Goal: Complete application form

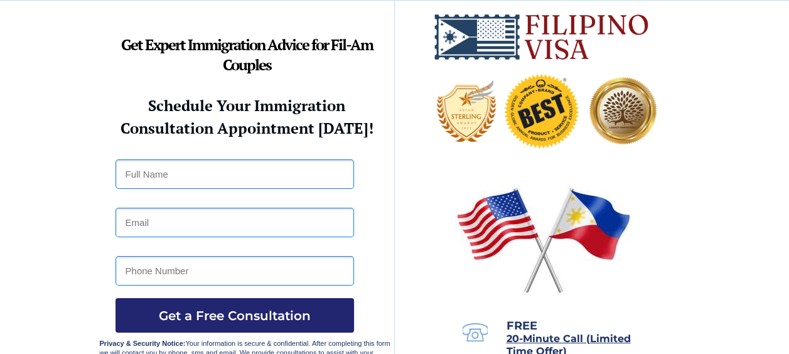
click at [180, 177] on input "text" at bounding box center [234, 174] width 239 height 30
type input "[PERSON_NAME]"
type input "[EMAIL_ADDRESS][DOMAIN_NAME]"
type input "3214466041"
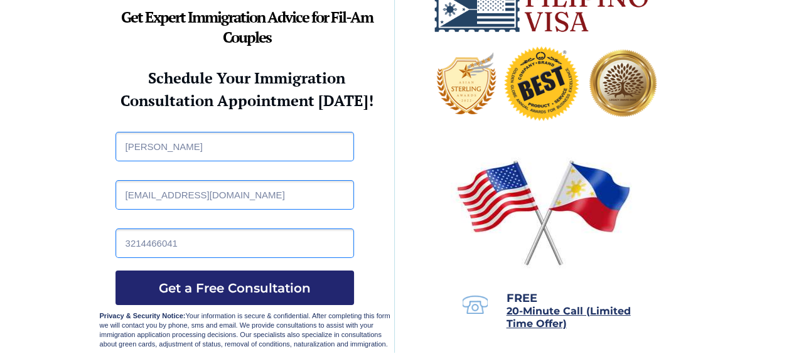
scroll to position [33, 0]
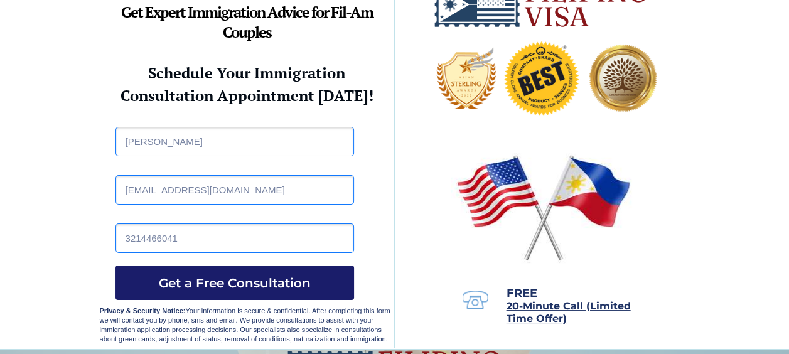
click at [228, 284] on span "Get a Free Consultation" at bounding box center [234, 283] width 239 height 15
